Goal: Task Accomplishment & Management: Manage account settings

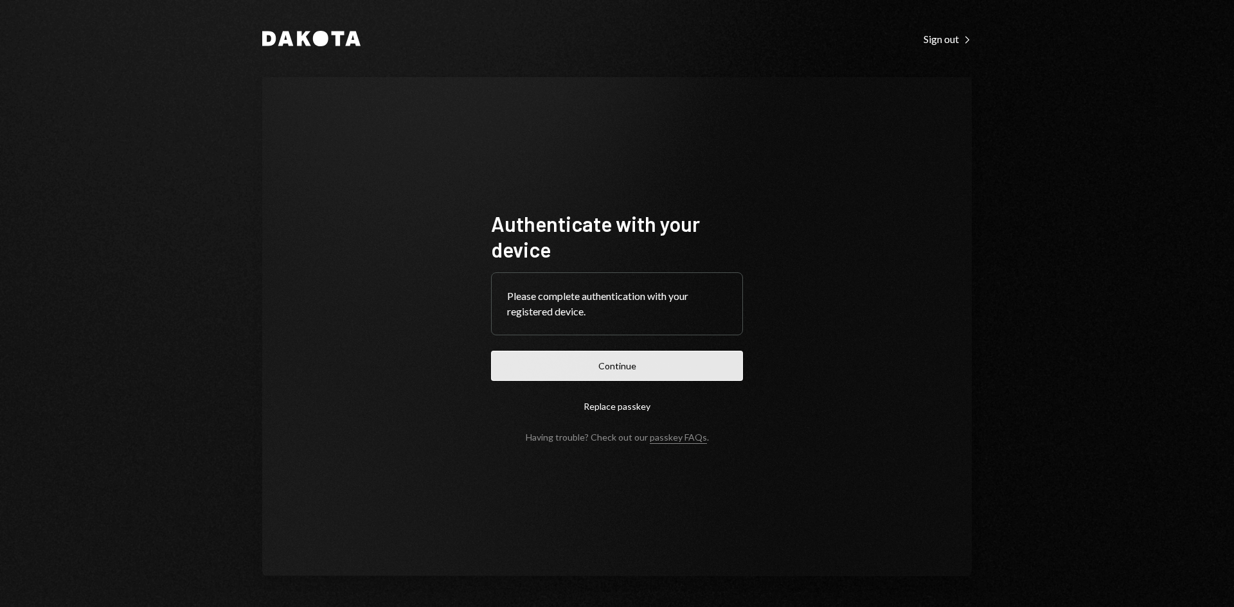
click at [641, 372] on button "Continue" at bounding box center [617, 366] width 252 height 30
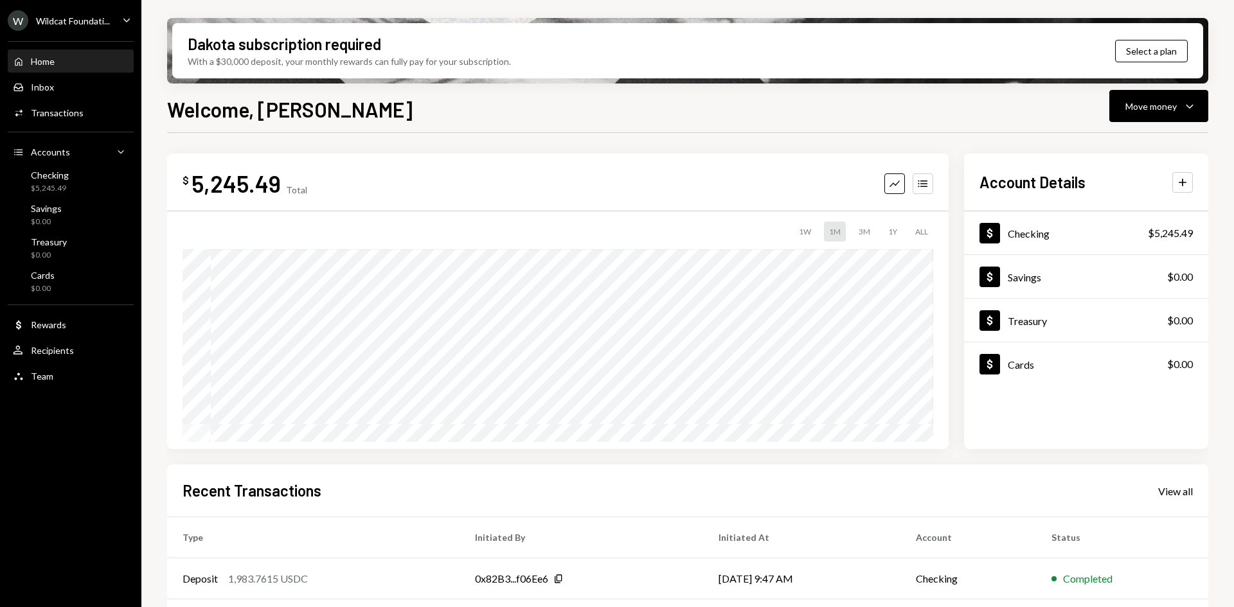
click at [78, 13] on div "W Wildcat Foundati..." at bounding box center [59, 20] width 102 height 21
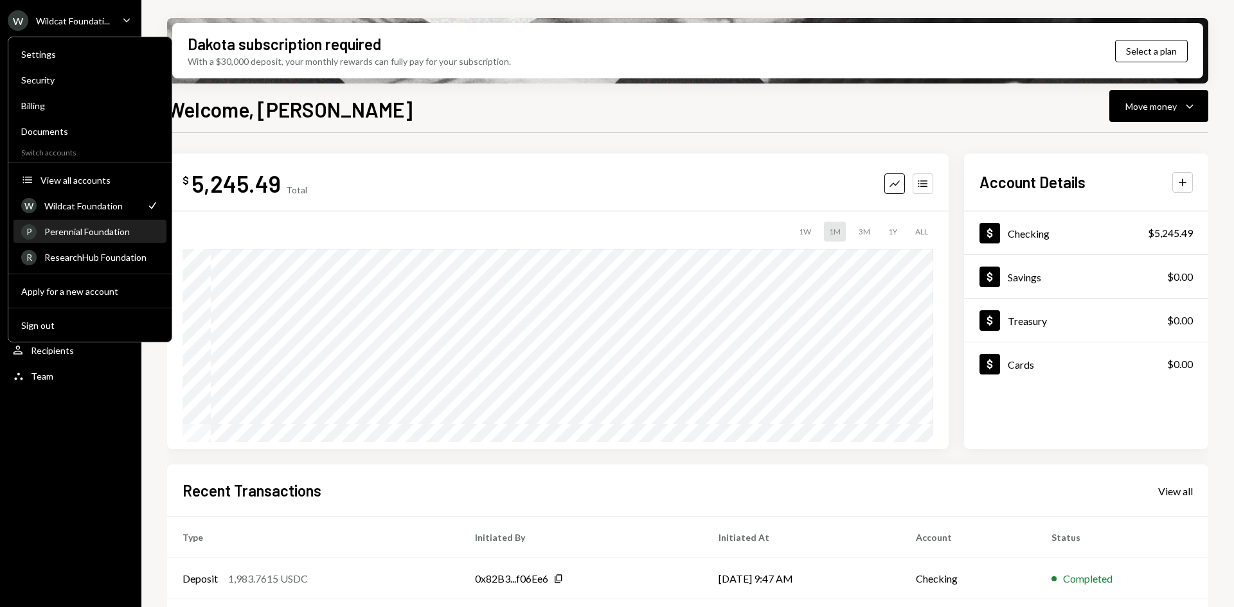
click at [89, 236] on div "Perennial Foundation" at bounding box center [101, 231] width 114 height 11
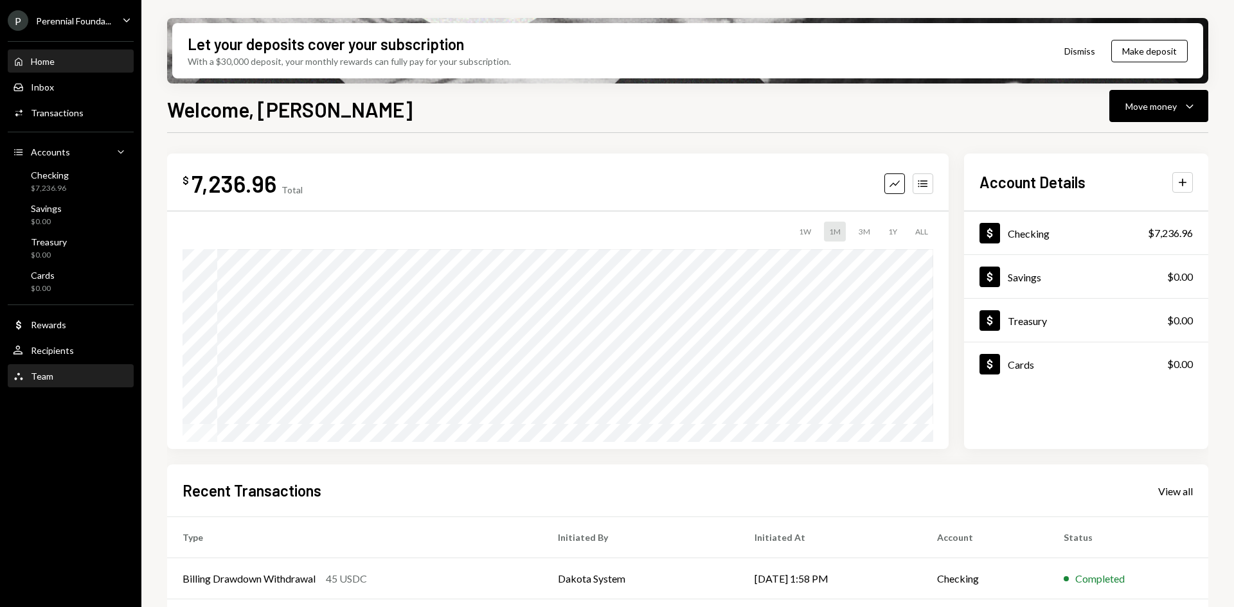
click at [59, 366] on div "Team Team" at bounding box center [71, 377] width 116 height 22
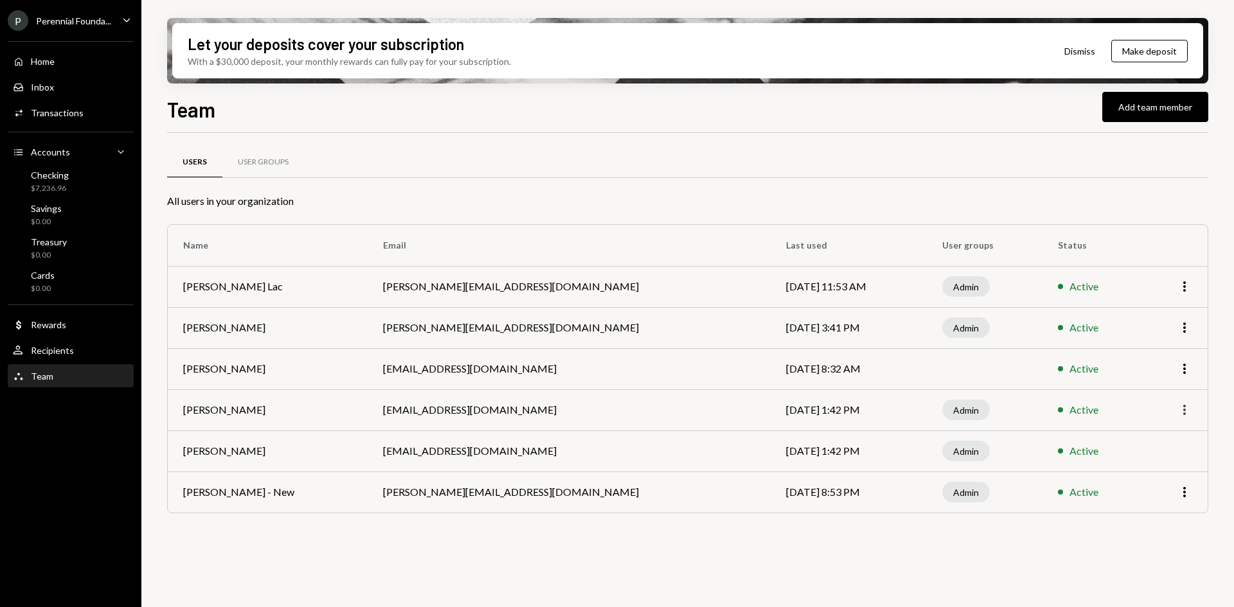
click at [1184, 406] on icon "button" at bounding box center [1184, 410] width 3 height 10
click at [1160, 458] on div "Remove" at bounding box center [1155, 460] width 64 height 22
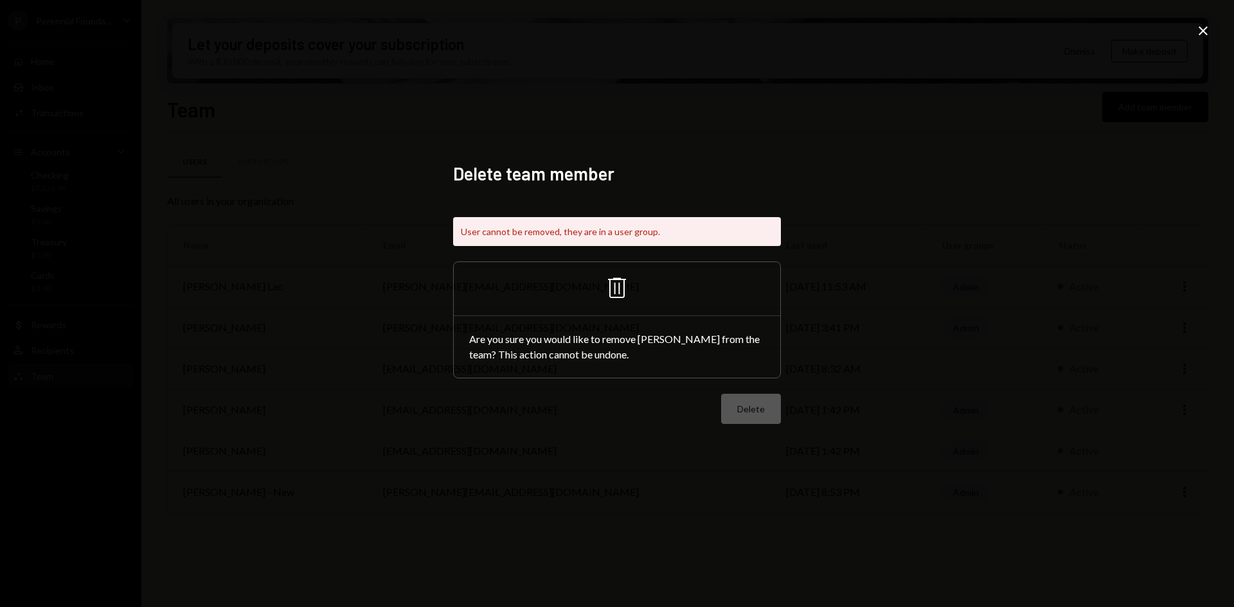
click at [624, 296] on icon at bounding box center [617, 288] width 18 height 21
click at [612, 289] on icon "Trash" at bounding box center [617, 288] width 31 height 31
click at [736, 412] on div "Delete" at bounding box center [617, 409] width 328 height 30
click at [733, 376] on div "Are you sure you would like to remove Oliver Page from the team? This action ca…" at bounding box center [617, 347] width 327 height 62
drag, startPoint x: 1213, startPoint y: 27, endPoint x: 1202, endPoint y: 28, distance: 10.9
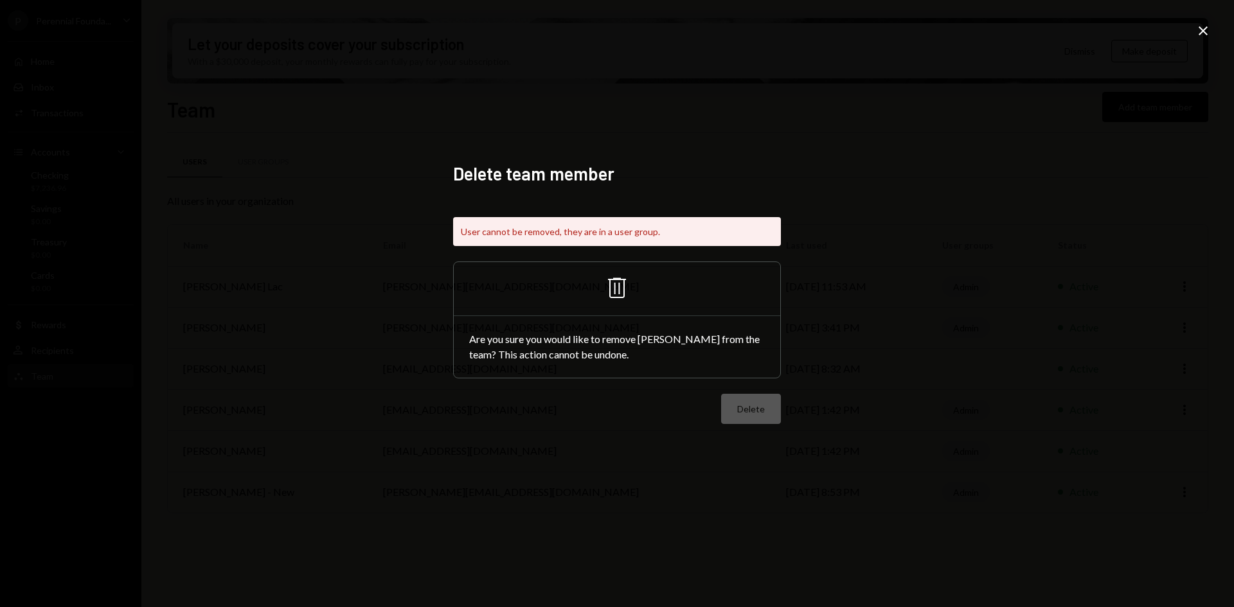
click at [1212, 27] on div "Delete team member User cannot be removed, they are in a user group. Trash Are …" at bounding box center [617, 303] width 1234 height 607
click at [1202, 28] on icon "Close" at bounding box center [1203, 30] width 15 height 15
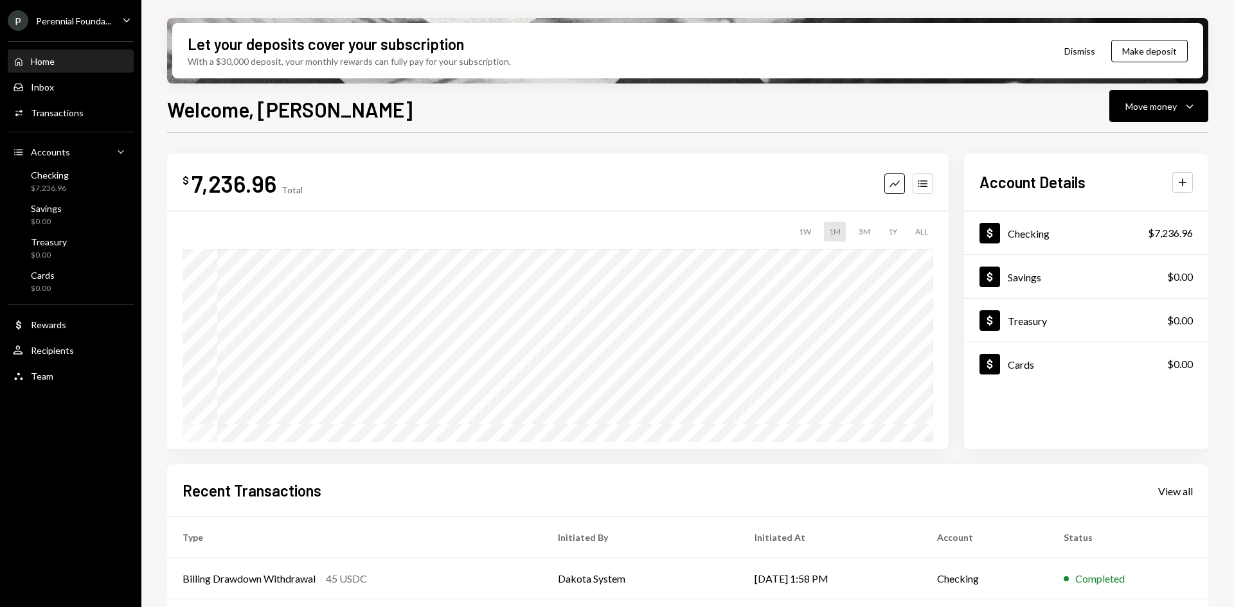
click at [73, 27] on div "P Perennial Founda..." at bounding box center [59, 20] width 103 height 21
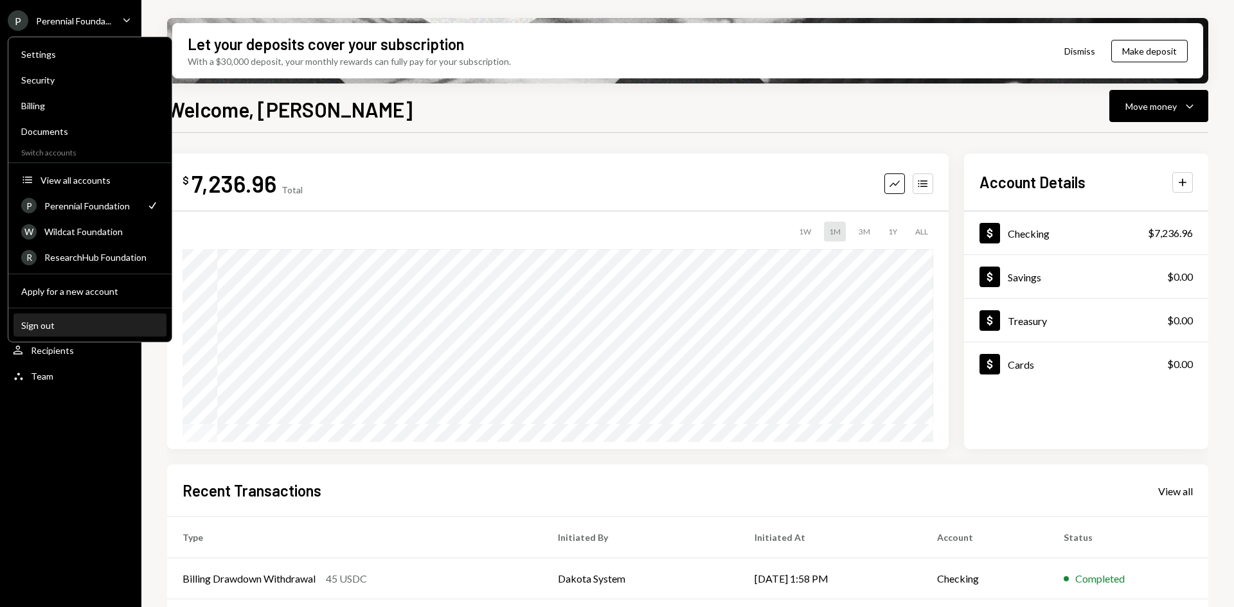
click at [104, 331] on button "Sign out" at bounding box center [89, 325] width 153 height 23
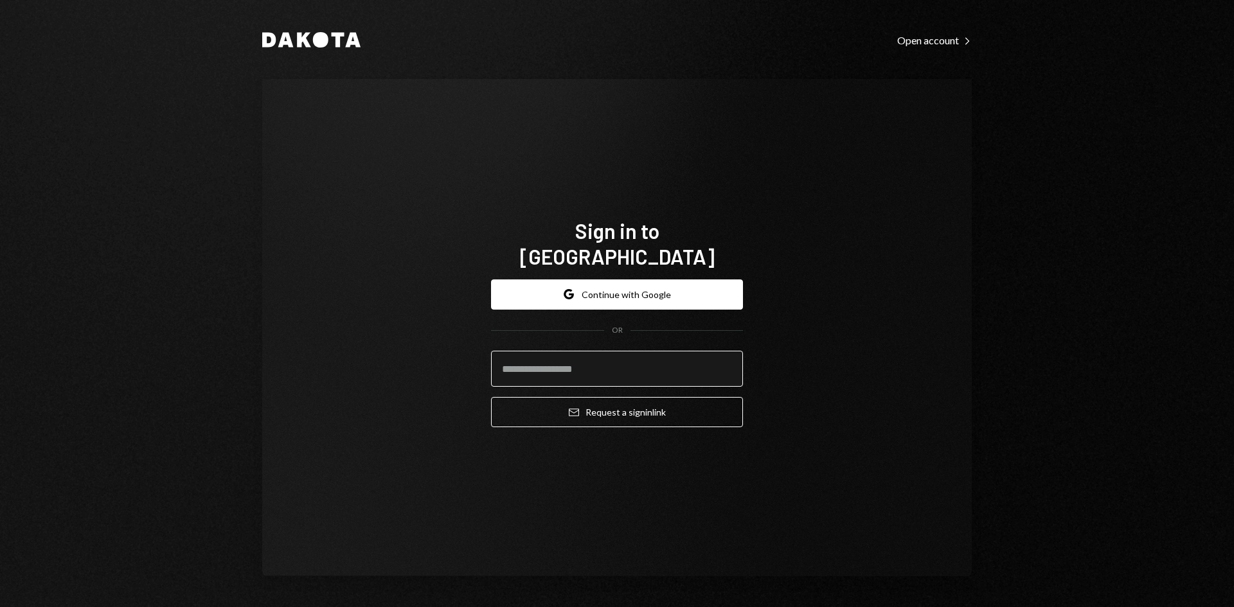
click at [619, 352] on input "email" at bounding box center [617, 369] width 252 height 36
type input "**********"
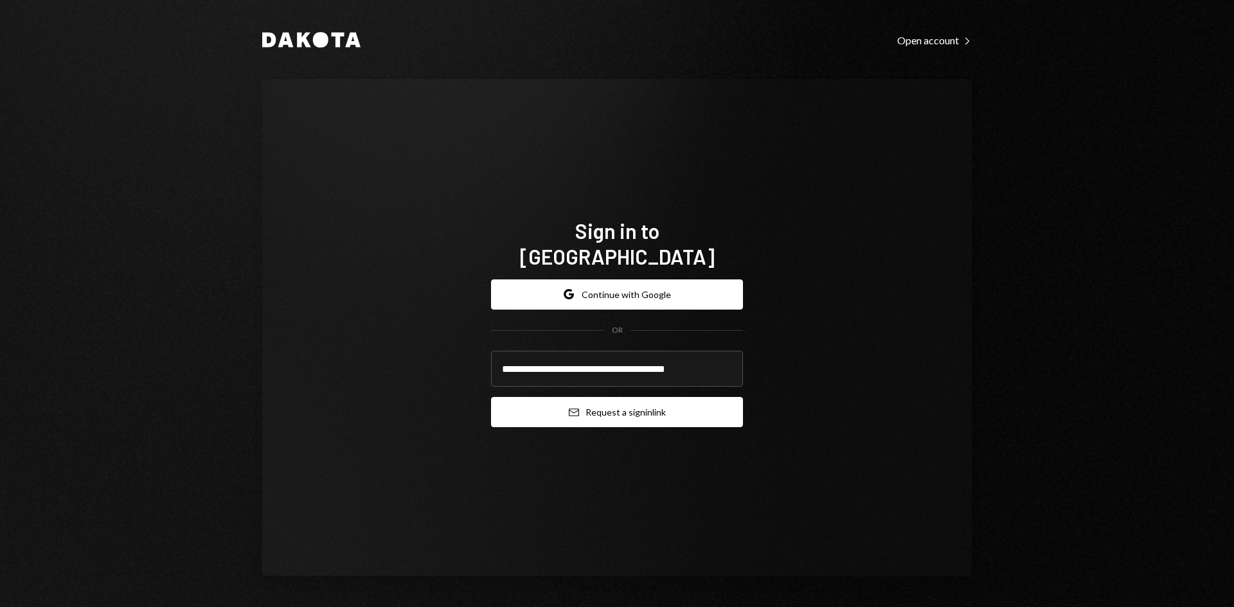
click at [636, 405] on button "Email Request a sign in link" at bounding box center [617, 412] width 252 height 30
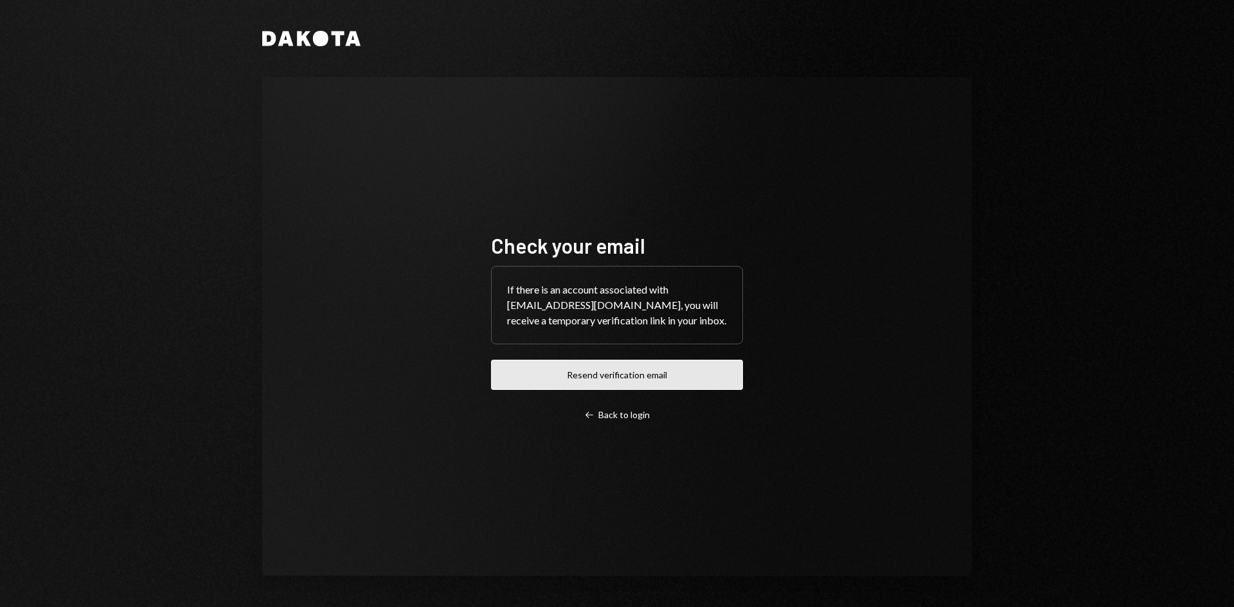
click at [615, 377] on button "Resend verification email" at bounding box center [617, 375] width 252 height 30
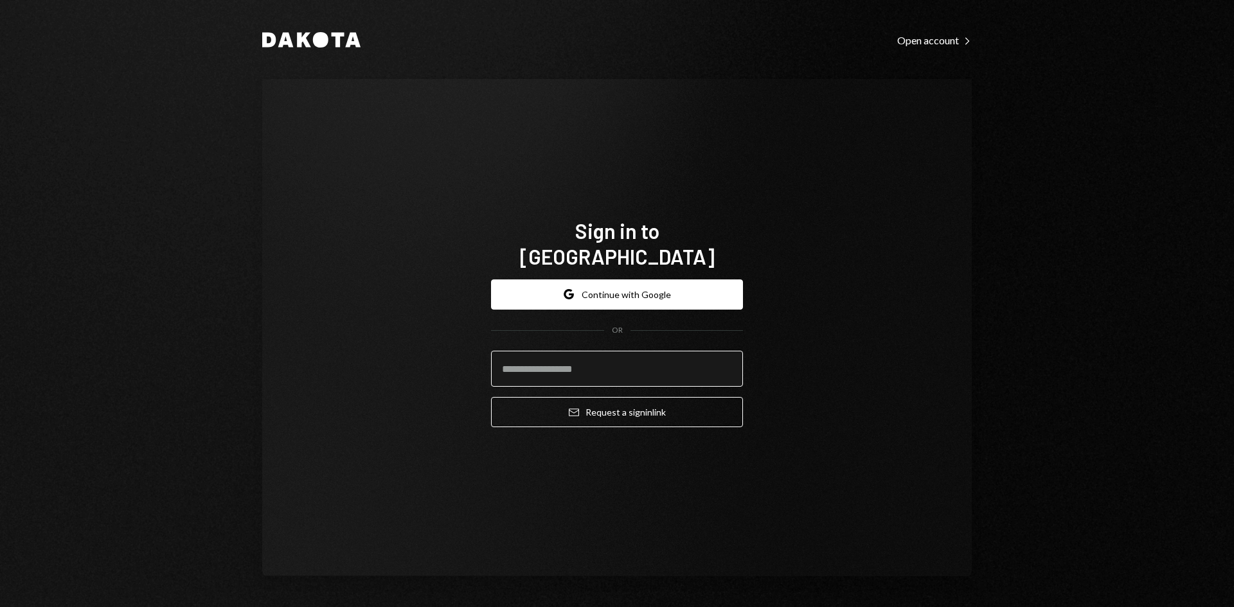
click at [656, 351] on input "email" at bounding box center [617, 369] width 252 height 36
type input "**********"
click at [842, 383] on div "**********" at bounding box center [617, 328] width 710 height 498
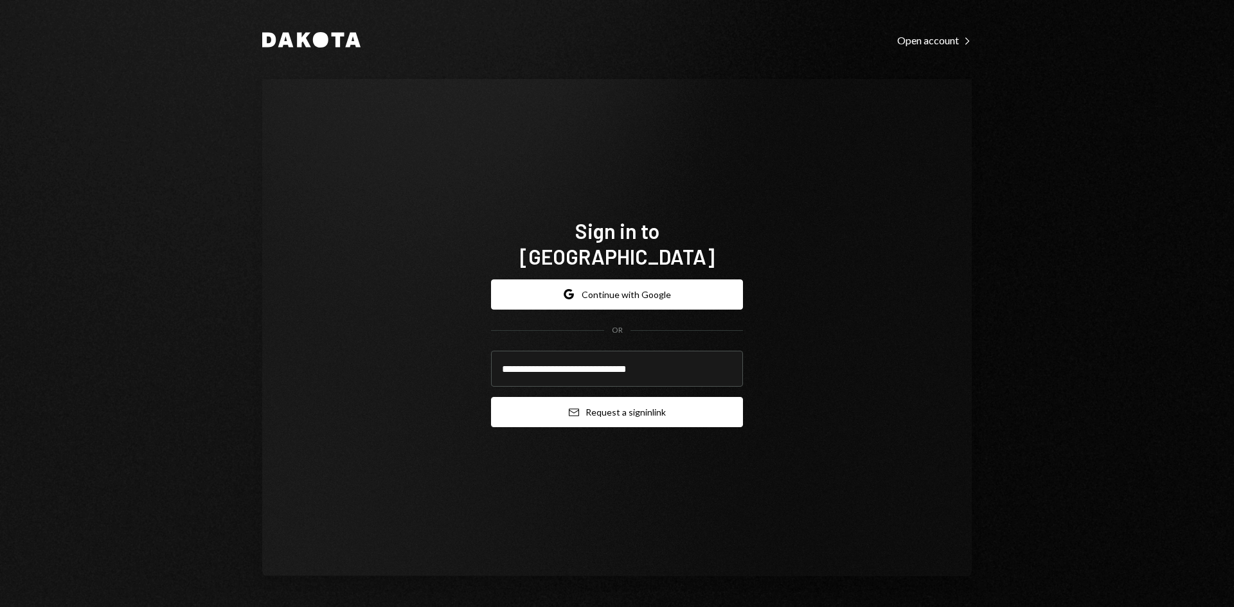
click at [709, 402] on button "Email Request a sign in link" at bounding box center [617, 412] width 252 height 30
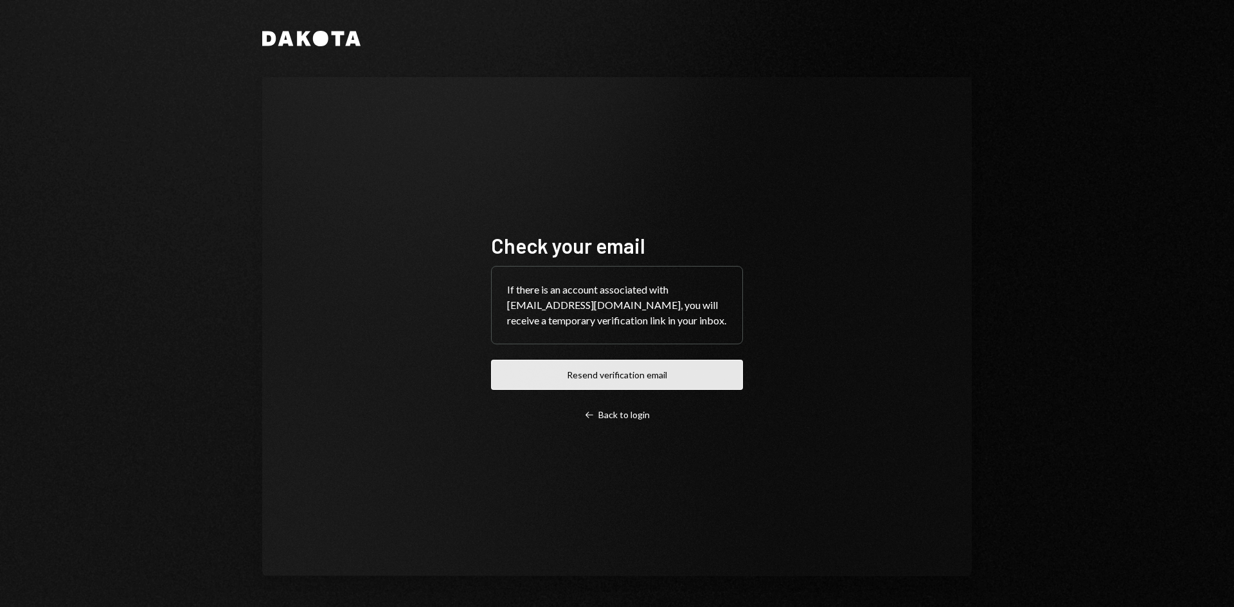
click at [607, 380] on button "Resend verification email" at bounding box center [617, 375] width 252 height 30
